Goal: Task Accomplishment & Management: Manage account settings

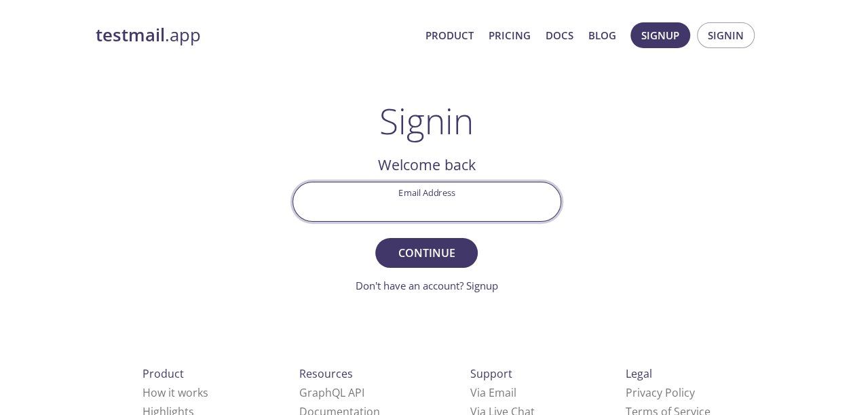
click at [393, 199] on input "Email Address" at bounding box center [426, 202] width 267 height 39
type input "[EMAIL_ADDRESS][DOMAIN_NAME]"
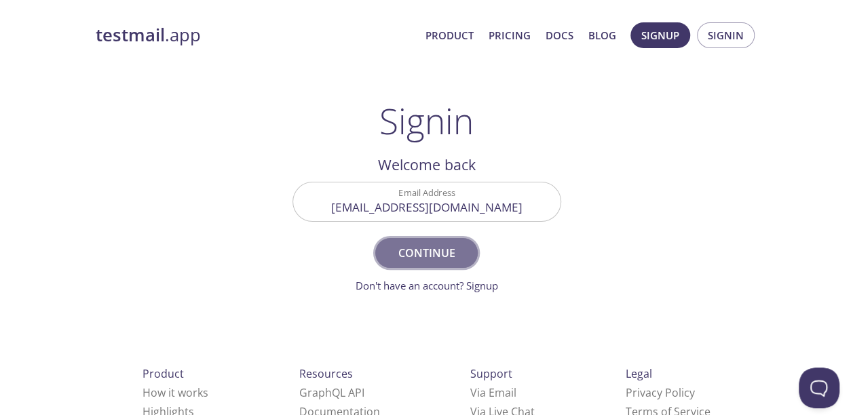
click at [433, 258] on span "Continue" at bounding box center [426, 253] width 72 height 19
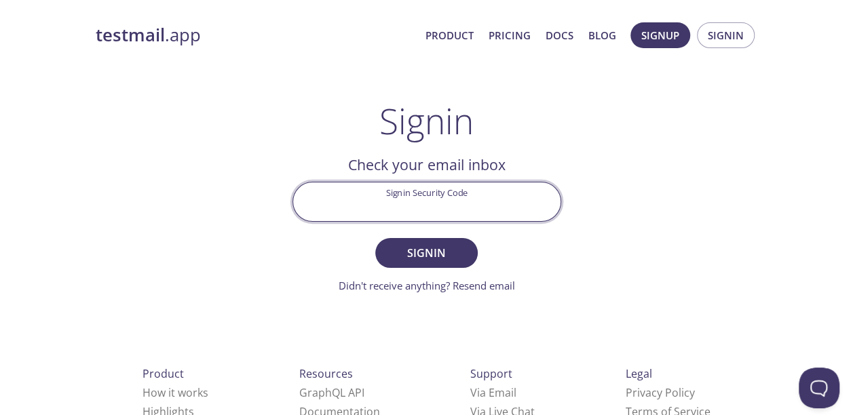
click at [380, 200] on input "Signin Security Code" at bounding box center [426, 202] width 267 height 39
paste input "JYU827C"
type input "JYU827C"
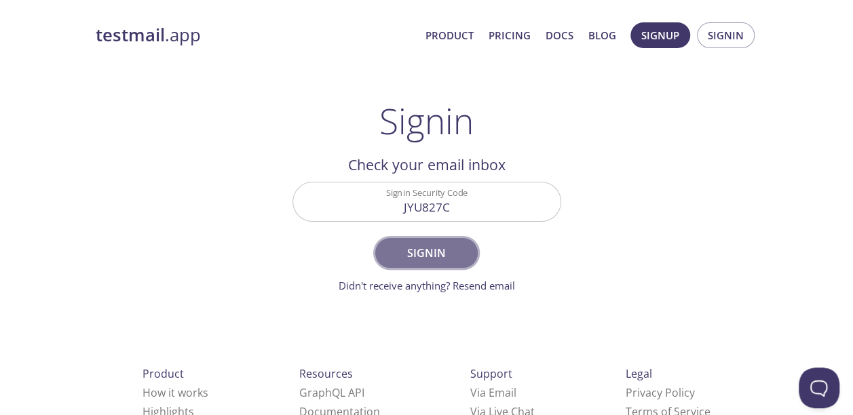
click at [451, 257] on span "Signin" at bounding box center [426, 253] width 72 height 19
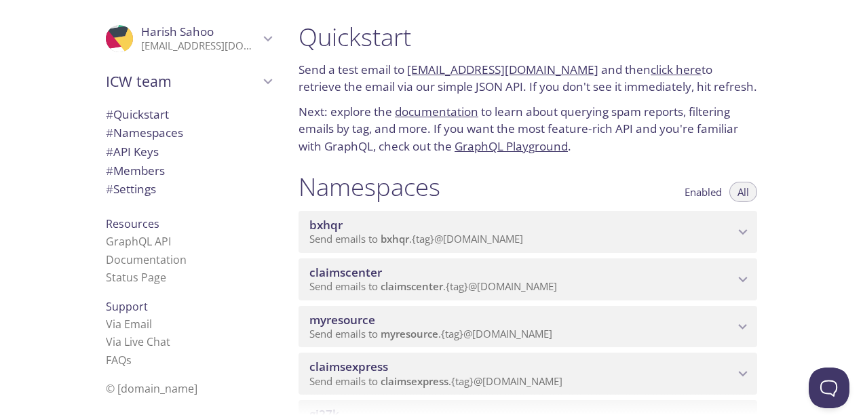
click at [542, 329] on span "Send emails to myresource . {tag} @[DOMAIN_NAME]" at bounding box center [431, 334] width 243 height 14
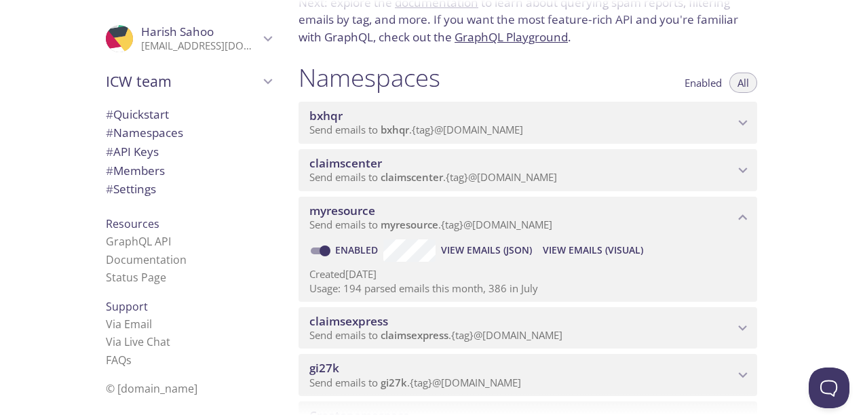
scroll to position [204, 0]
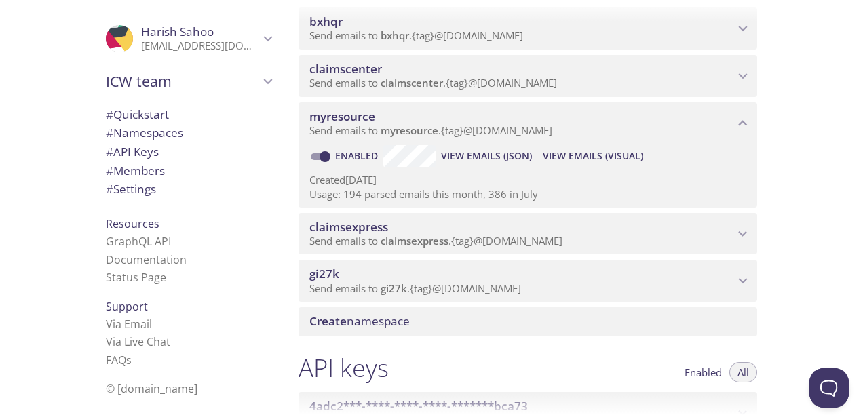
click at [569, 160] on span "View Emails (Visual)" at bounding box center [593, 156] width 100 height 16
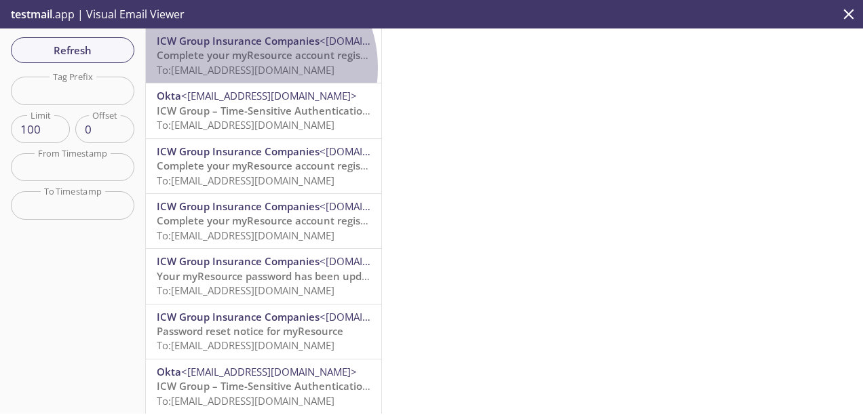
click at [246, 68] on span "To: [EMAIL_ADDRESS][DOMAIN_NAME]" at bounding box center [246, 70] width 178 height 14
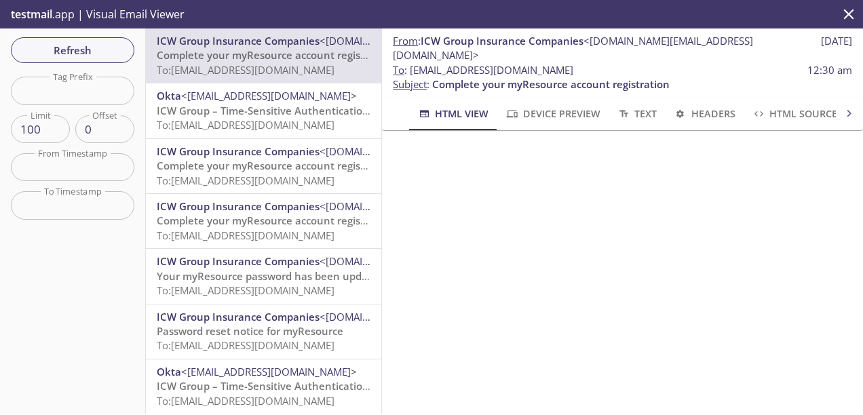
click at [633, 15] on div "testmail .app | Visual Email Viewer" at bounding box center [431, 14] width 863 height 29
click at [658, 18] on div "testmail .app | Visual Email Viewer" at bounding box center [431, 14] width 863 height 29
click at [547, 8] on div "testmail .app | Visual Email Viewer" at bounding box center [431, 14] width 863 height 29
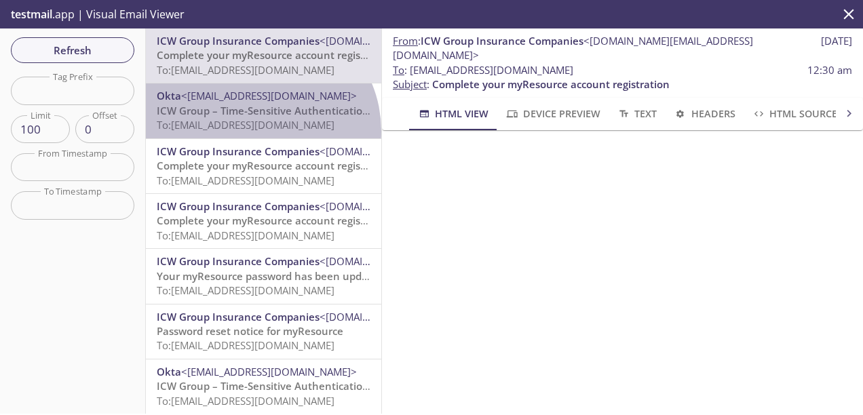
click at [257, 131] on span "To: [EMAIL_ADDRESS][DOMAIN_NAME]" at bounding box center [246, 125] width 178 height 14
